Goal: Task Accomplishment & Management: Manage account settings

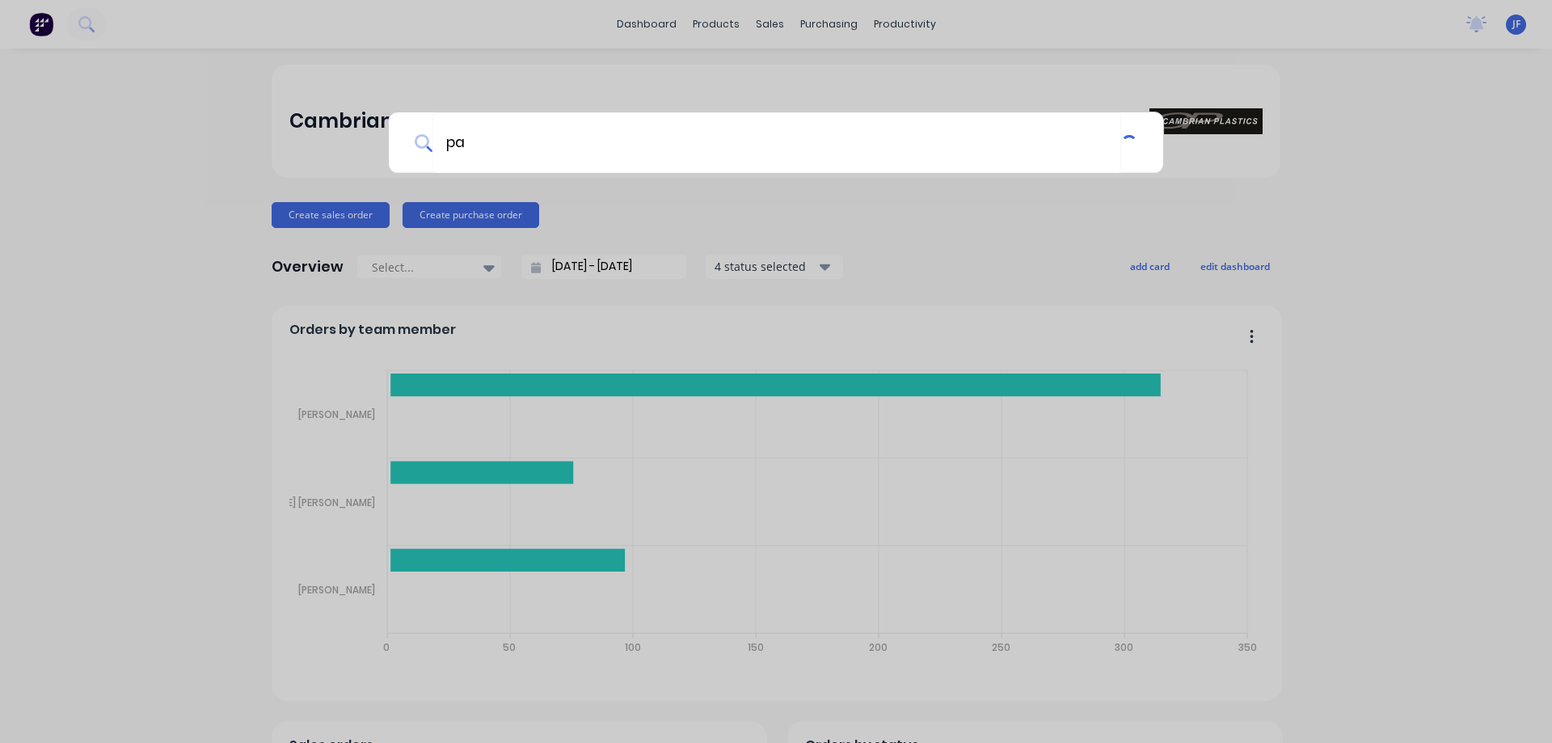
type input "p"
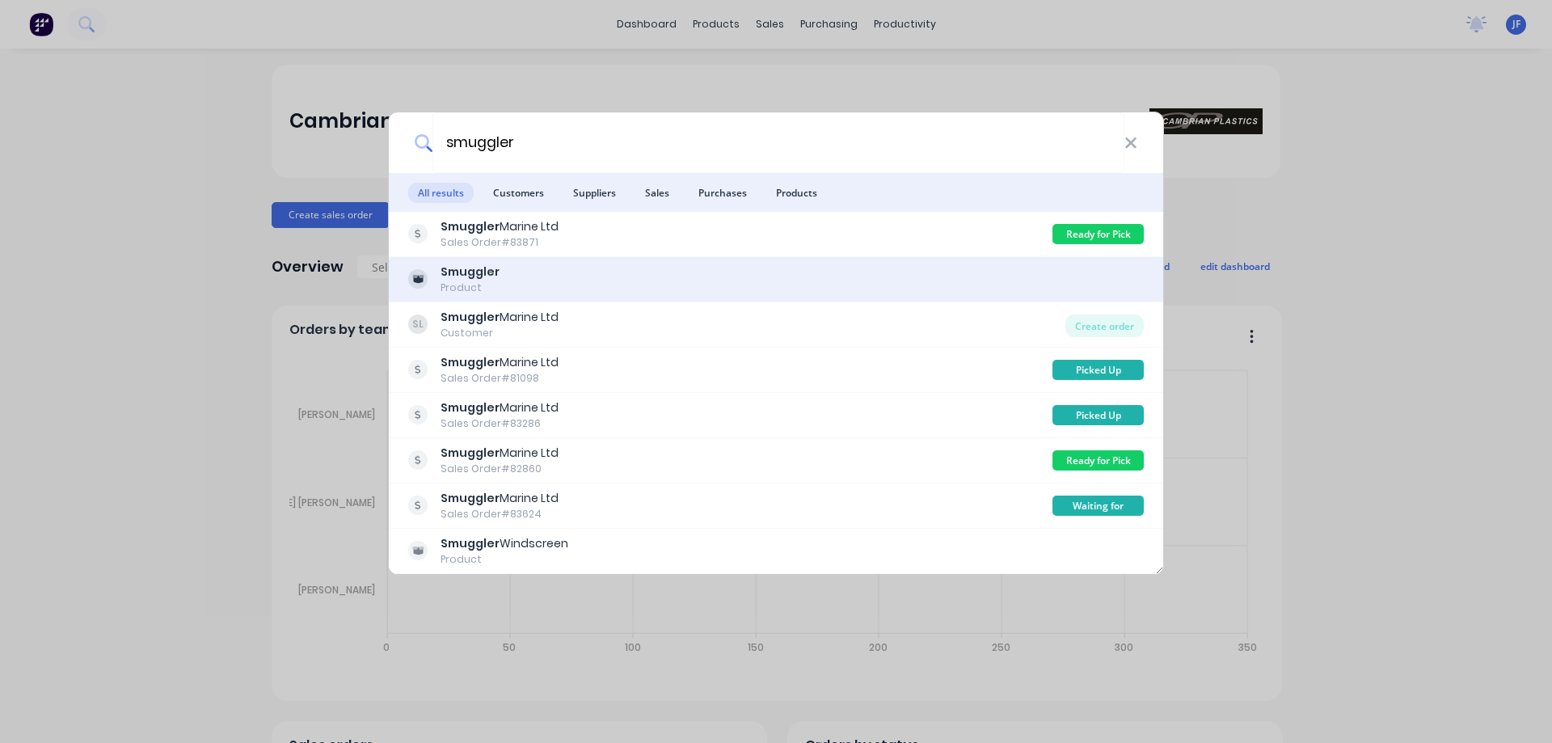
type input "smuggler"
click at [595, 273] on div "Smuggler Product" at bounding box center [776, 279] width 736 height 32
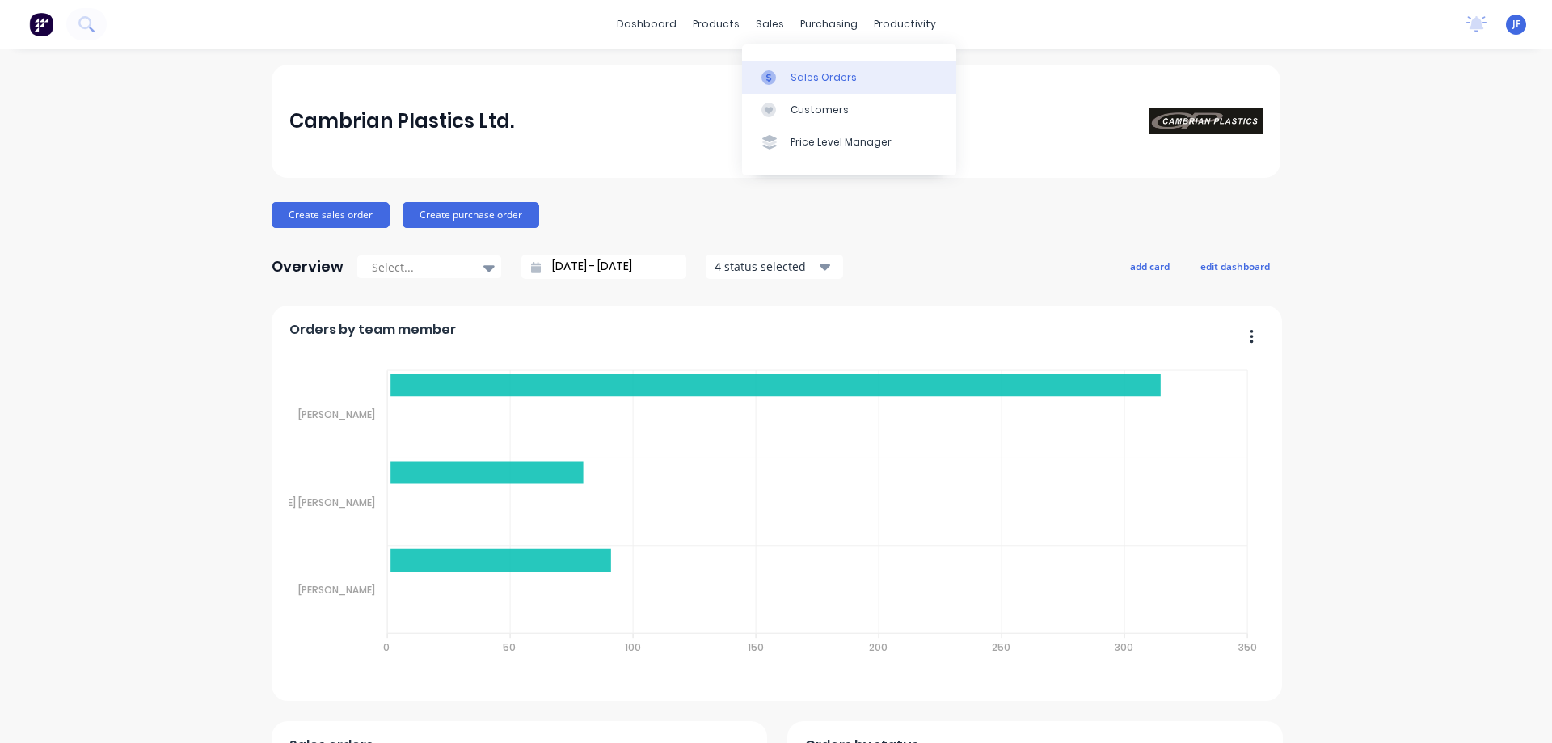
click at [807, 72] on div "Sales Orders" at bounding box center [823, 77] width 66 height 15
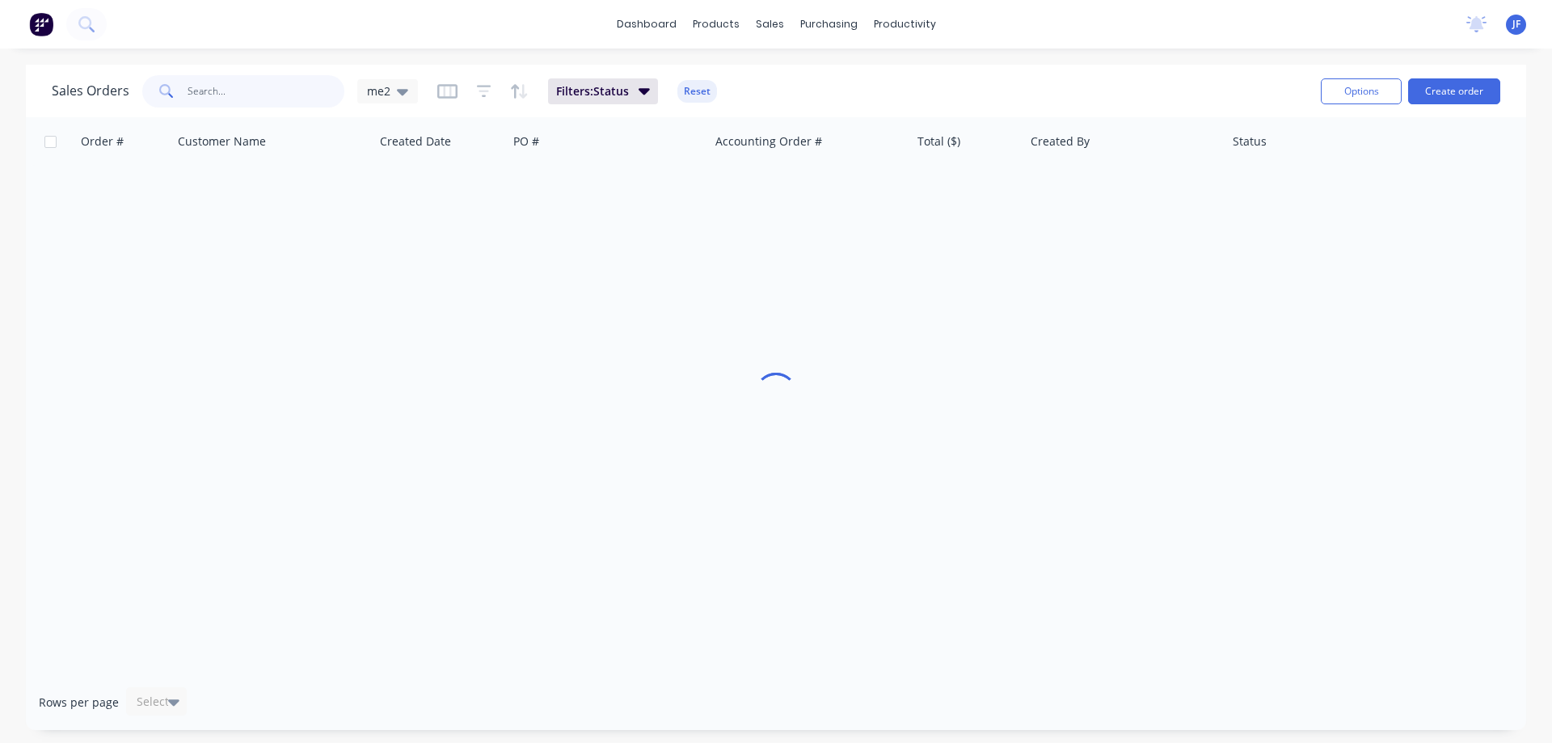
click at [194, 96] on input "text" at bounding box center [267, 91] width 158 height 32
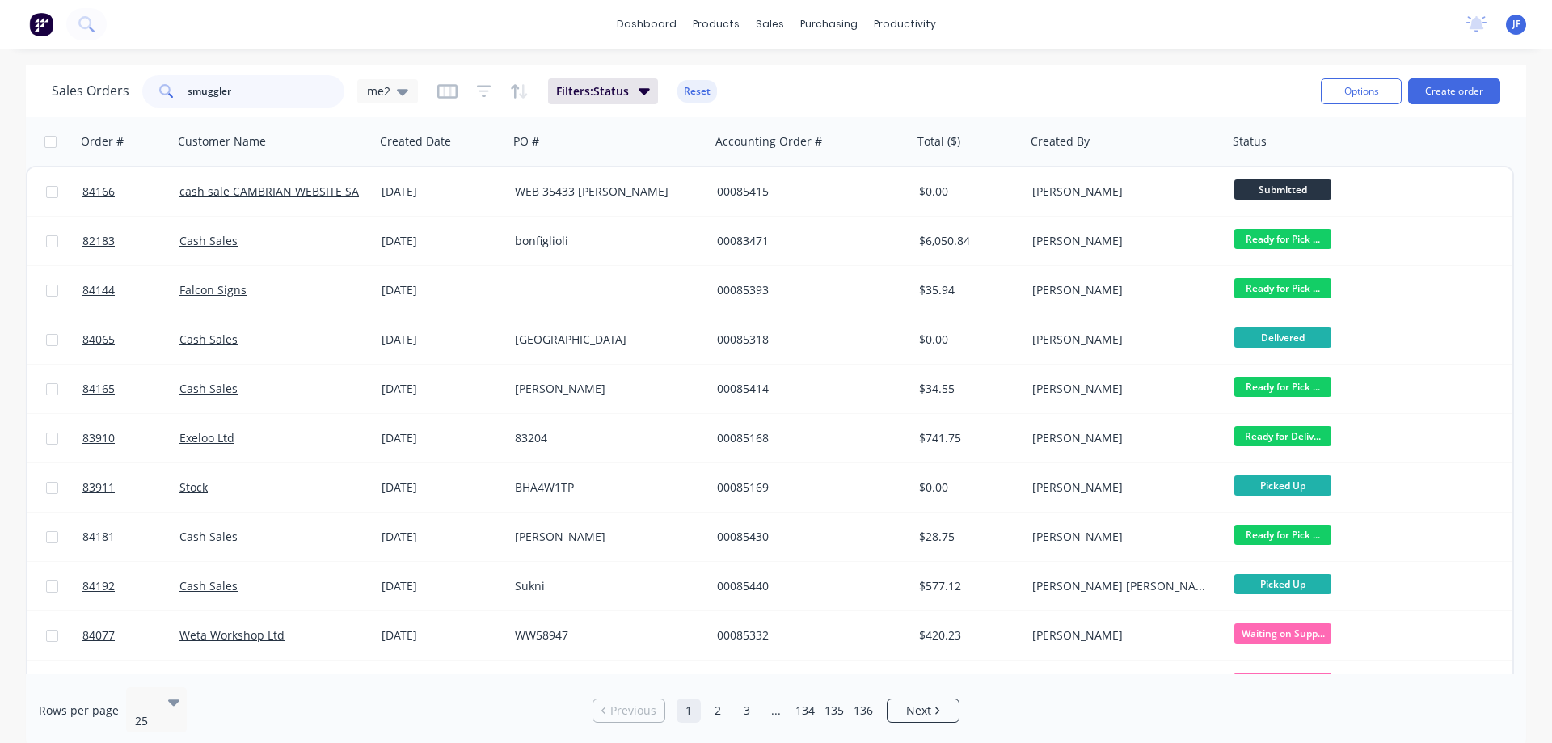
type input "smuggler"
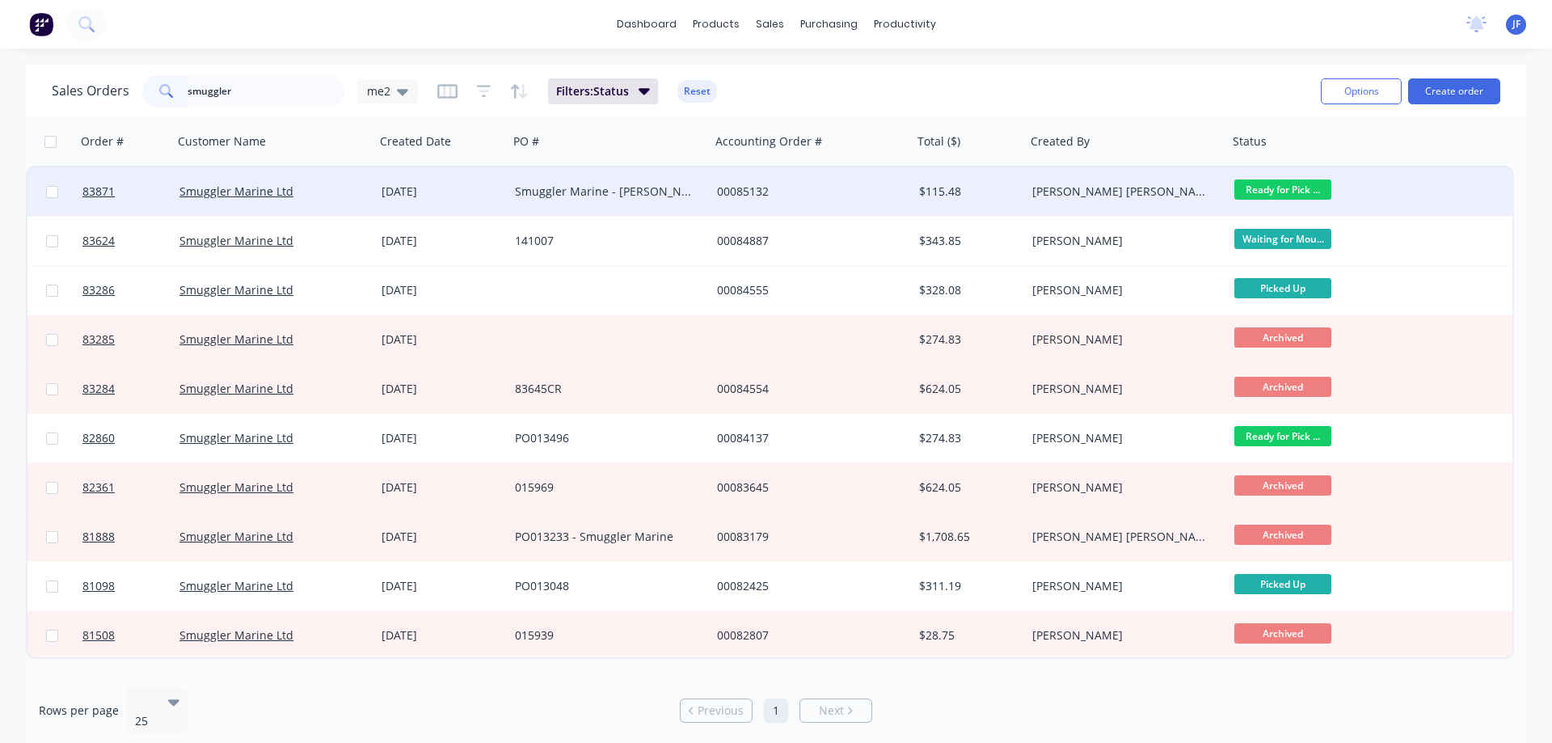
click at [1013, 198] on div "$115.48" at bounding box center [966, 191] width 95 height 16
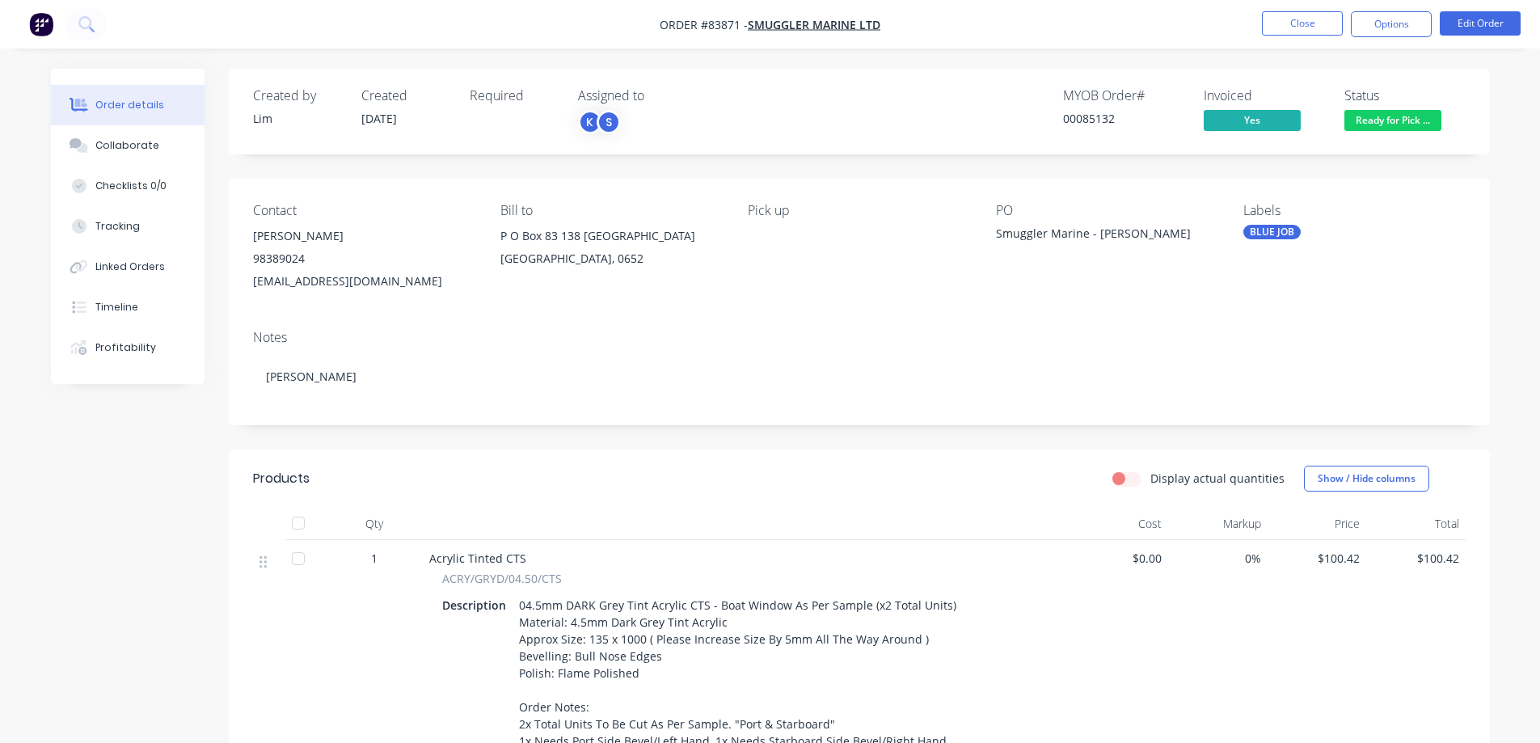
click at [1385, 120] on span "Ready for Pick ..." at bounding box center [1392, 120] width 97 height 20
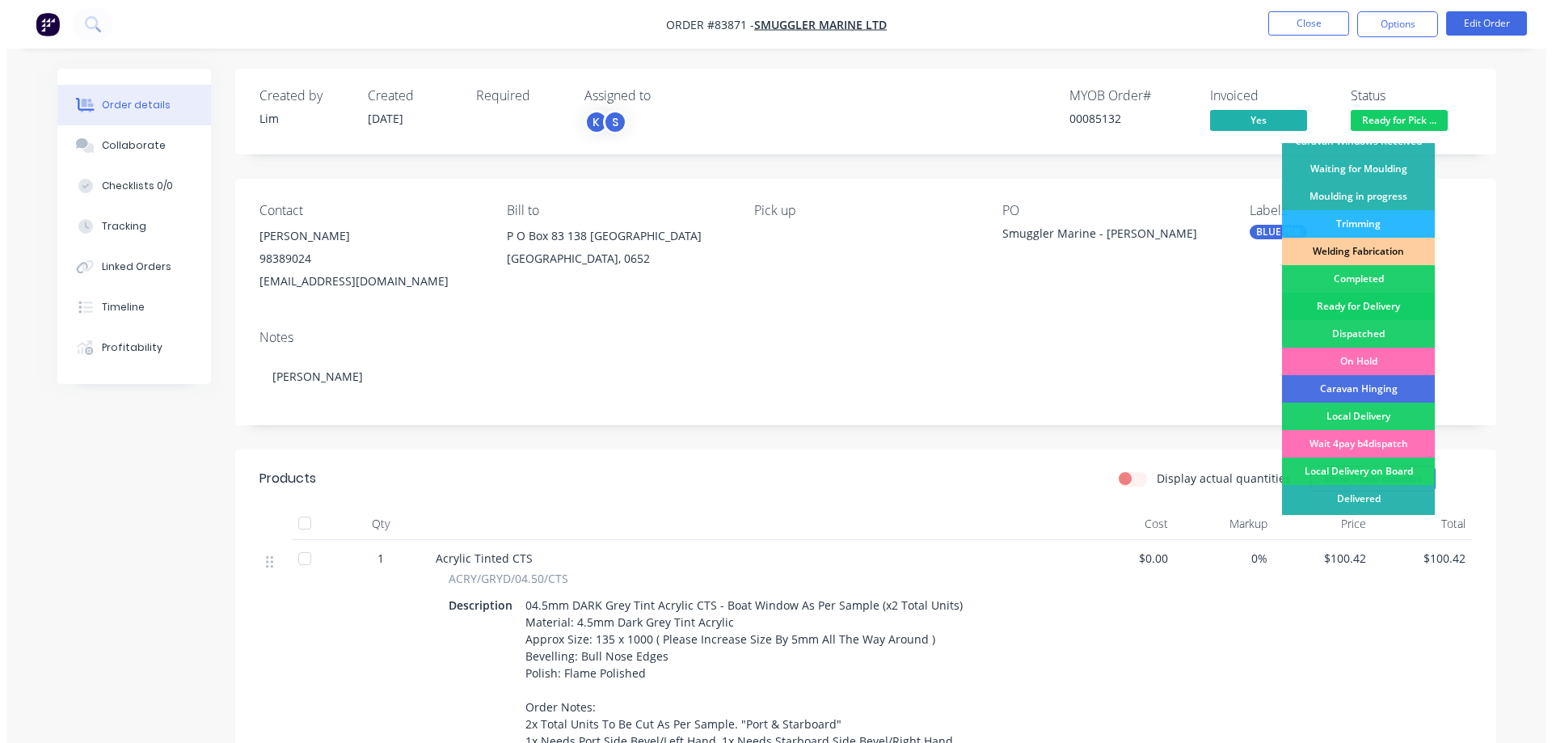
scroll to position [315, 0]
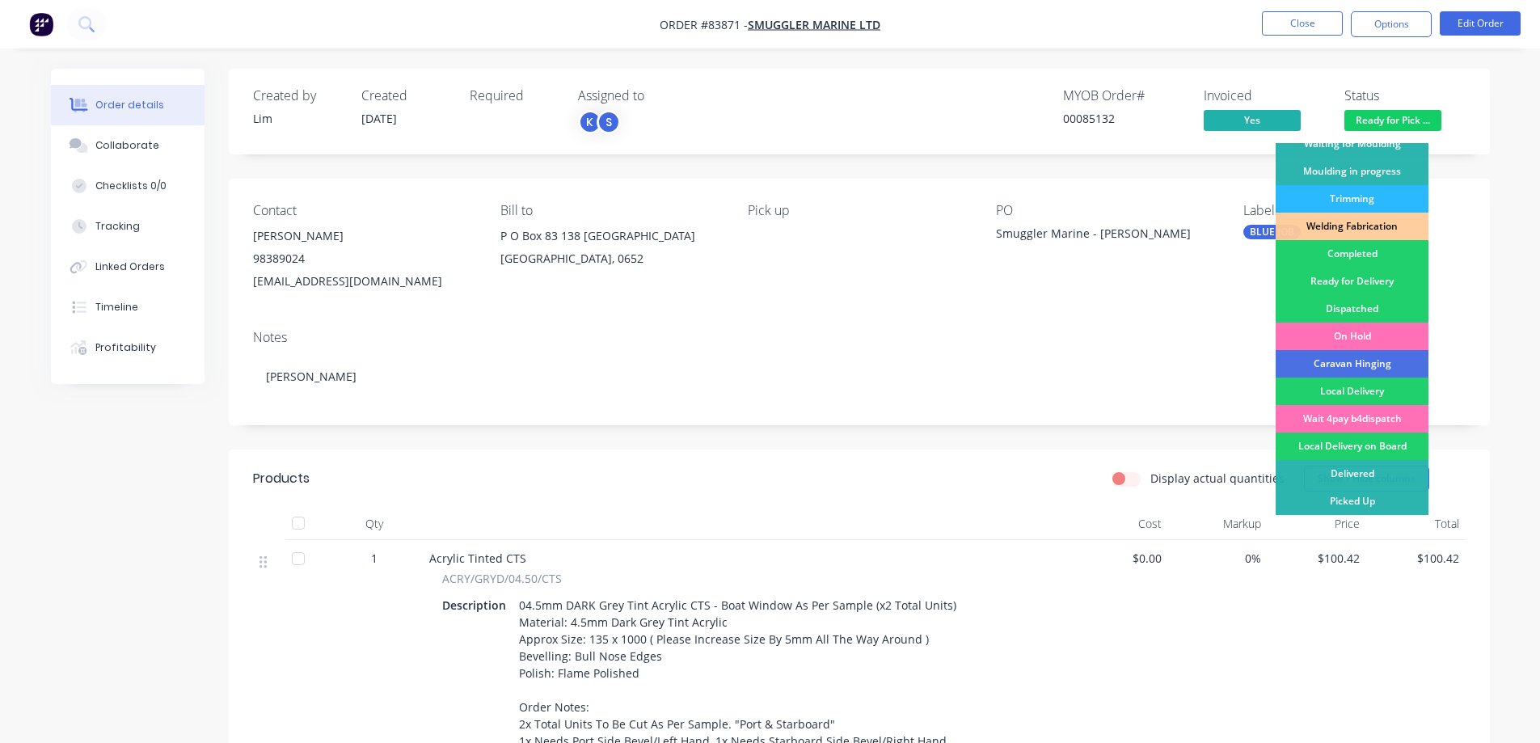
drag, startPoint x: 1341, startPoint y: 507, endPoint x: 1341, endPoint y: 457, distance: 50.1
click at [1341, 508] on div "Picked Up" at bounding box center [1351, 500] width 153 height 27
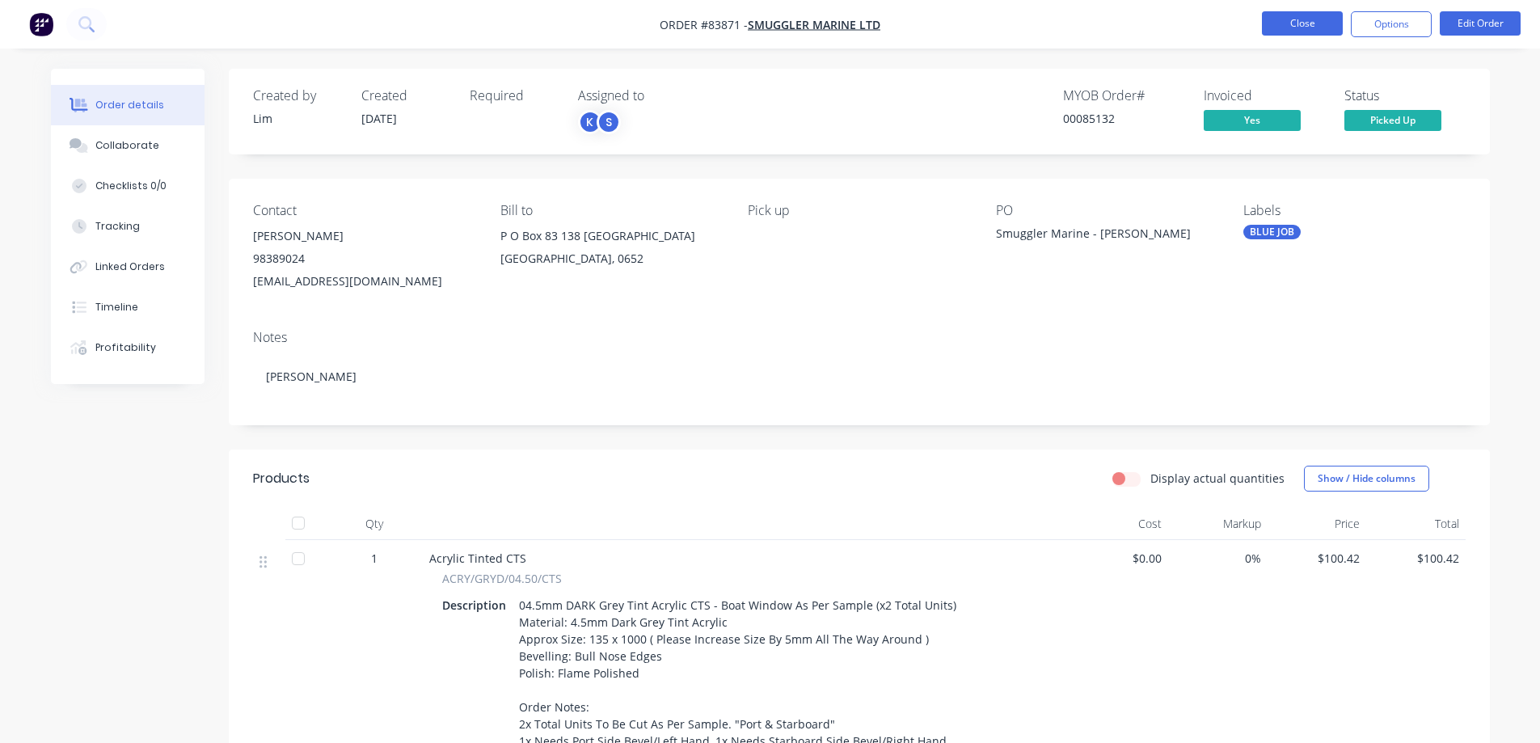
click at [1314, 27] on button "Close" at bounding box center [1302, 23] width 81 height 24
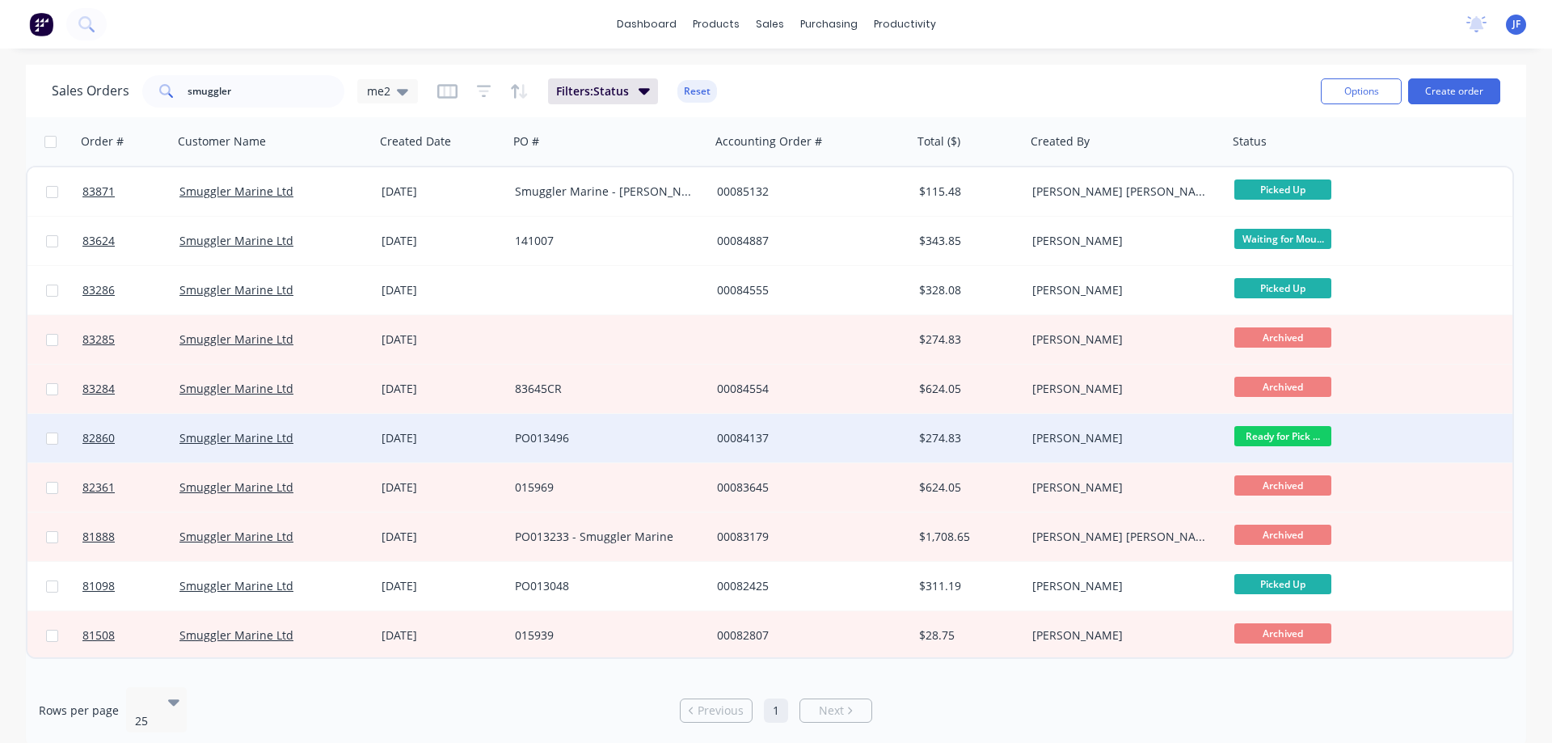
click at [411, 440] on div "[DATE]" at bounding box center [441, 438] width 120 height 16
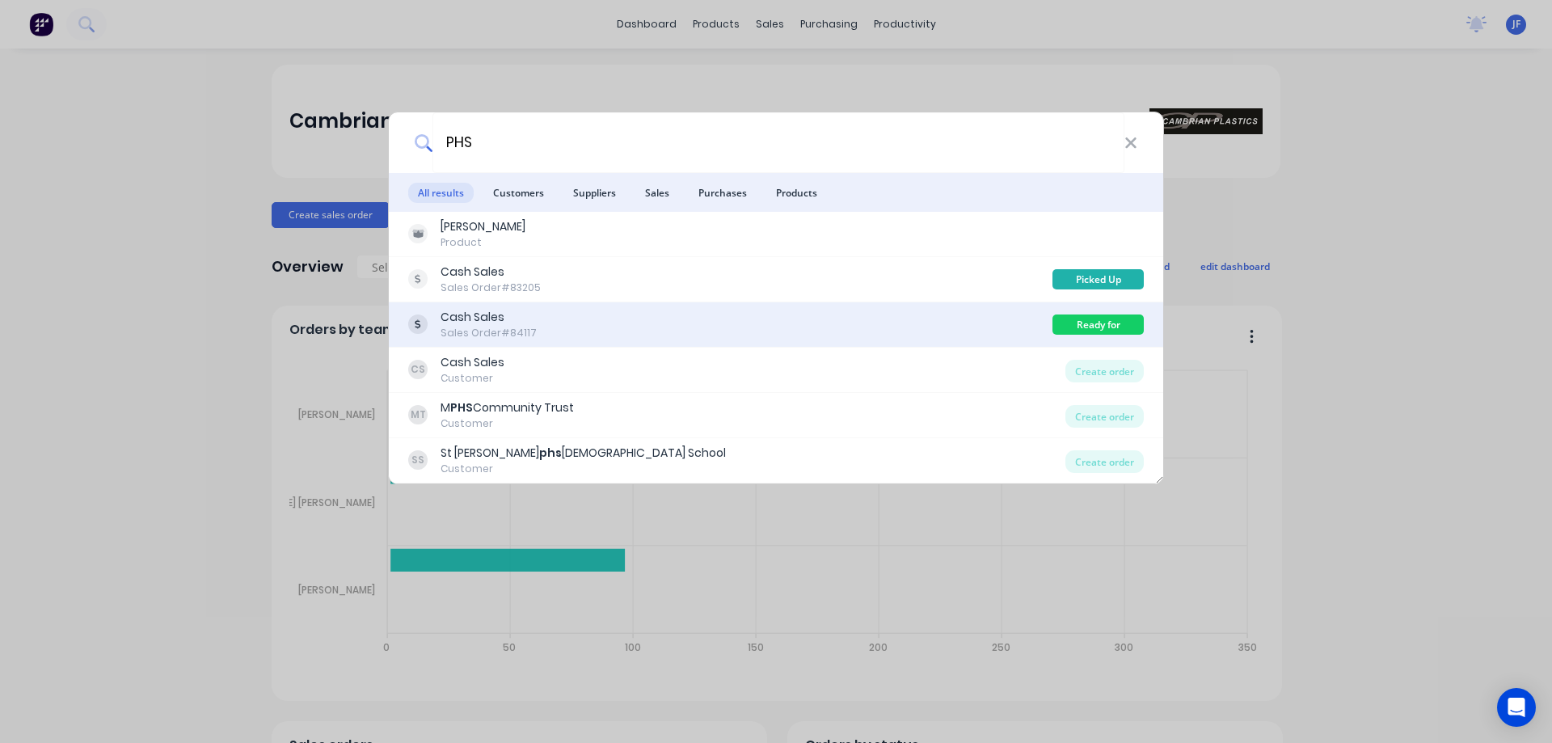
type input "PHS"
click at [623, 310] on div "Cash Sales Sales Order #84117" at bounding box center [730, 325] width 644 height 32
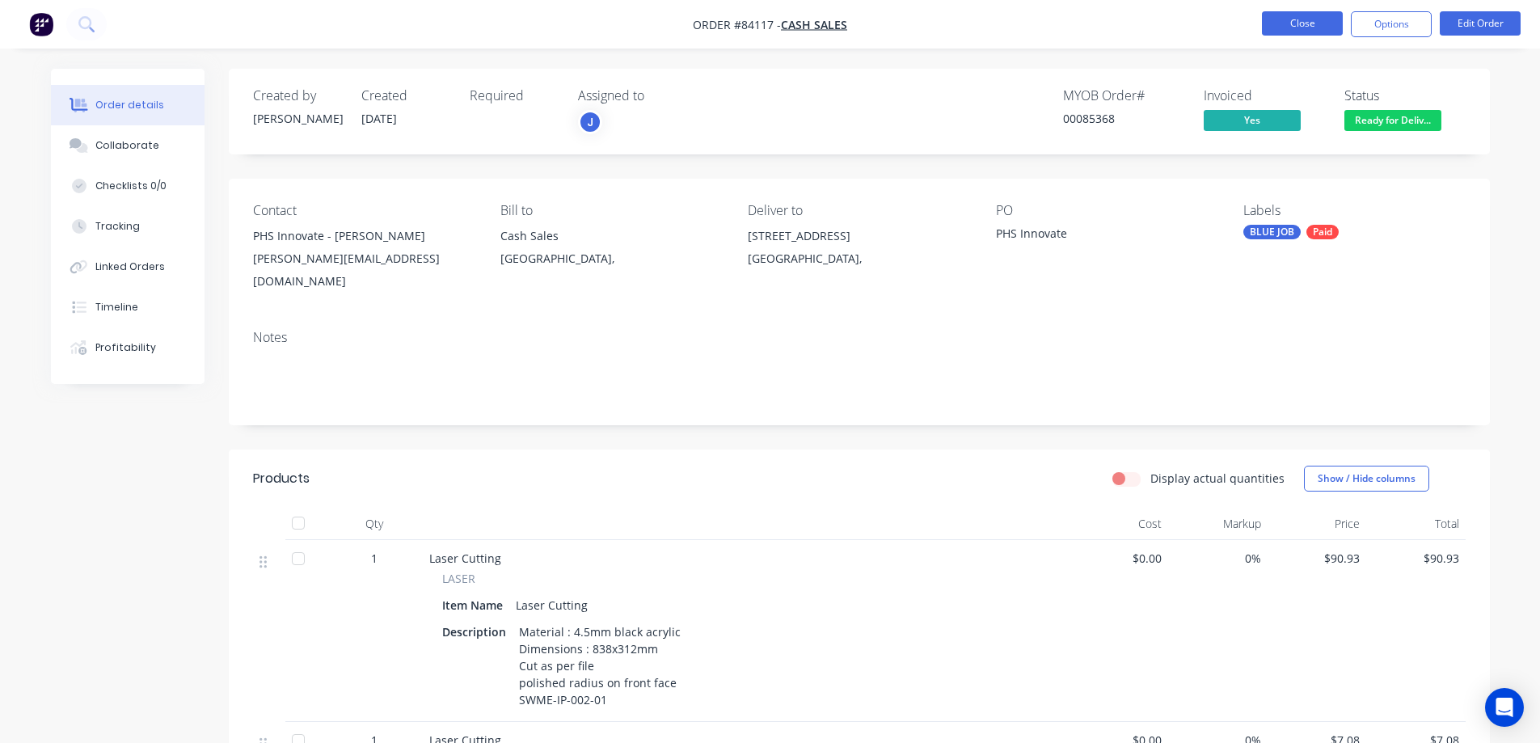
click at [1313, 32] on button "Close" at bounding box center [1302, 23] width 81 height 24
